Goal: Task Accomplishment & Management: Manage account settings

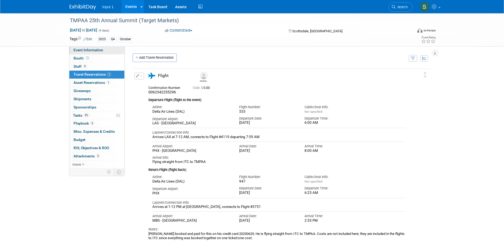
click at [88, 47] on link "Event Information" at bounding box center [96, 50] width 55 height 8
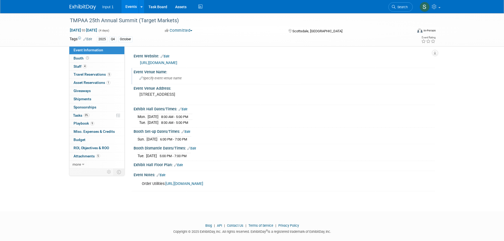
click at [175, 75] on div "Specify event venue name" at bounding box center [284, 78] width 293 height 8
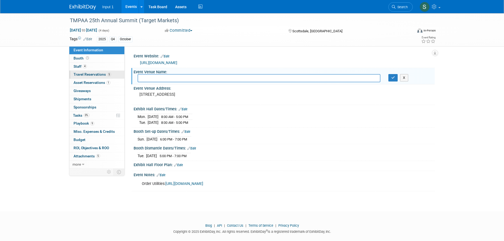
click at [89, 74] on span "Travel Reservations 5" at bounding box center [93, 74] width 38 height 4
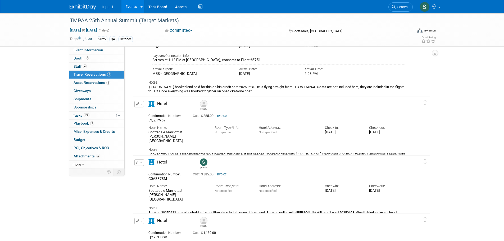
scroll to position [185, 0]
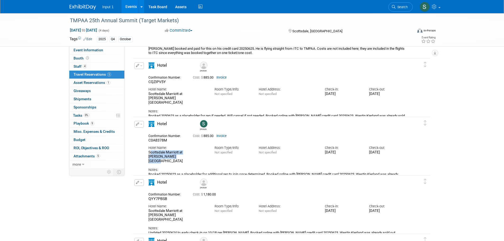
drag, startPoint x: 168, startPoint y: 157, endPoint x: 147, endPoint y: 153, distance: 21.9
click at [147, 153] on div "Hotel Name: Scottsdale Marriott at McDowell Mountains" at bounding box center [177, 153] width 66 height 21
copy div "Scottsdale Marriott at McDowell Mountains"
click at [436, 7] on icon at bounding box center [435, 6] width 6 height 5
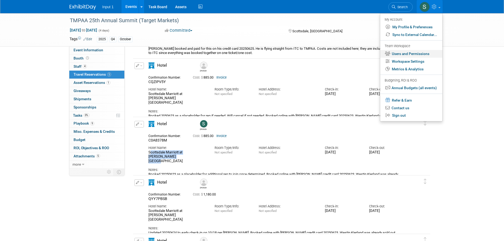
click at [409, 54] on link "Users and Permissions" at bounding box center [411, 54] width 62 height 8
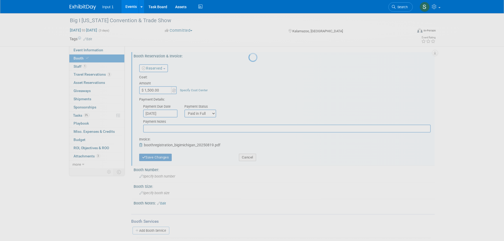
select select "1"
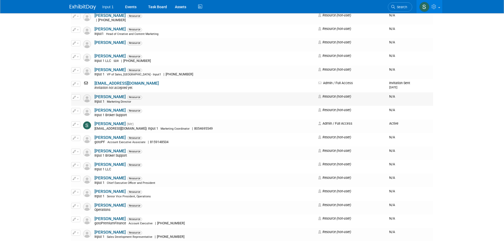
scroll to position [502, 0]
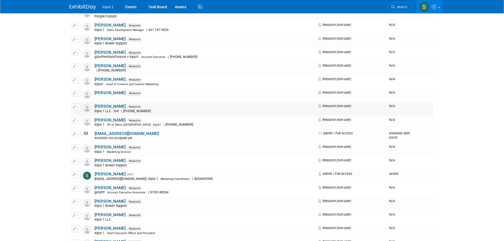
click at [106, 107] on link "[PERSON_NAME]" at bounding box center [109, 106] width 31 height 5
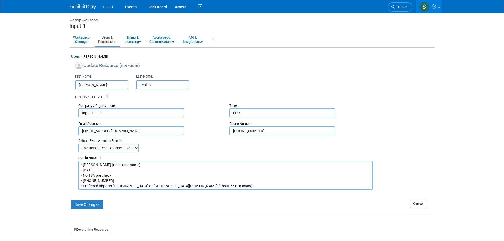
drag, startPoint x: 100, startPoint y: 171, endPoint x: 83, endPoint y: 171, distance: 16.9
click at [83, 171] on textarea "• Olivier Leplus (no middle name) • 02/06/1997 • No TSA pre check • 831-238-300…" at bounding box center [225, 175] width 294 height 29
drag, startPoint x: 264, startPoint y: 129, endPoint x: 231, endPoint y: 131, distance: 33.6
click at [231, 131] on input "831-238-3008" at bounding box center [282, 130] width 106 height 9
